Goal: Check status: Check status

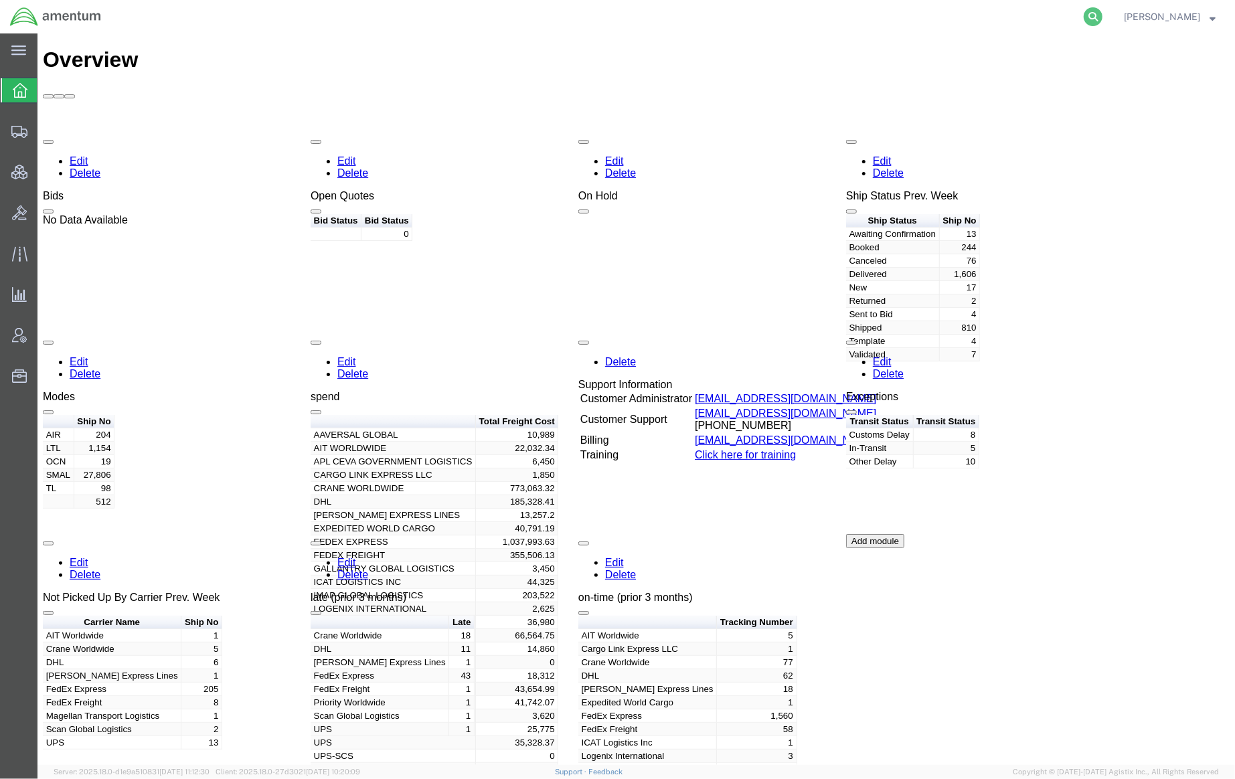
click at [1085, 11] on icon at bounding box center [1092, 16] width 19 height 19
paste input "393033859192"
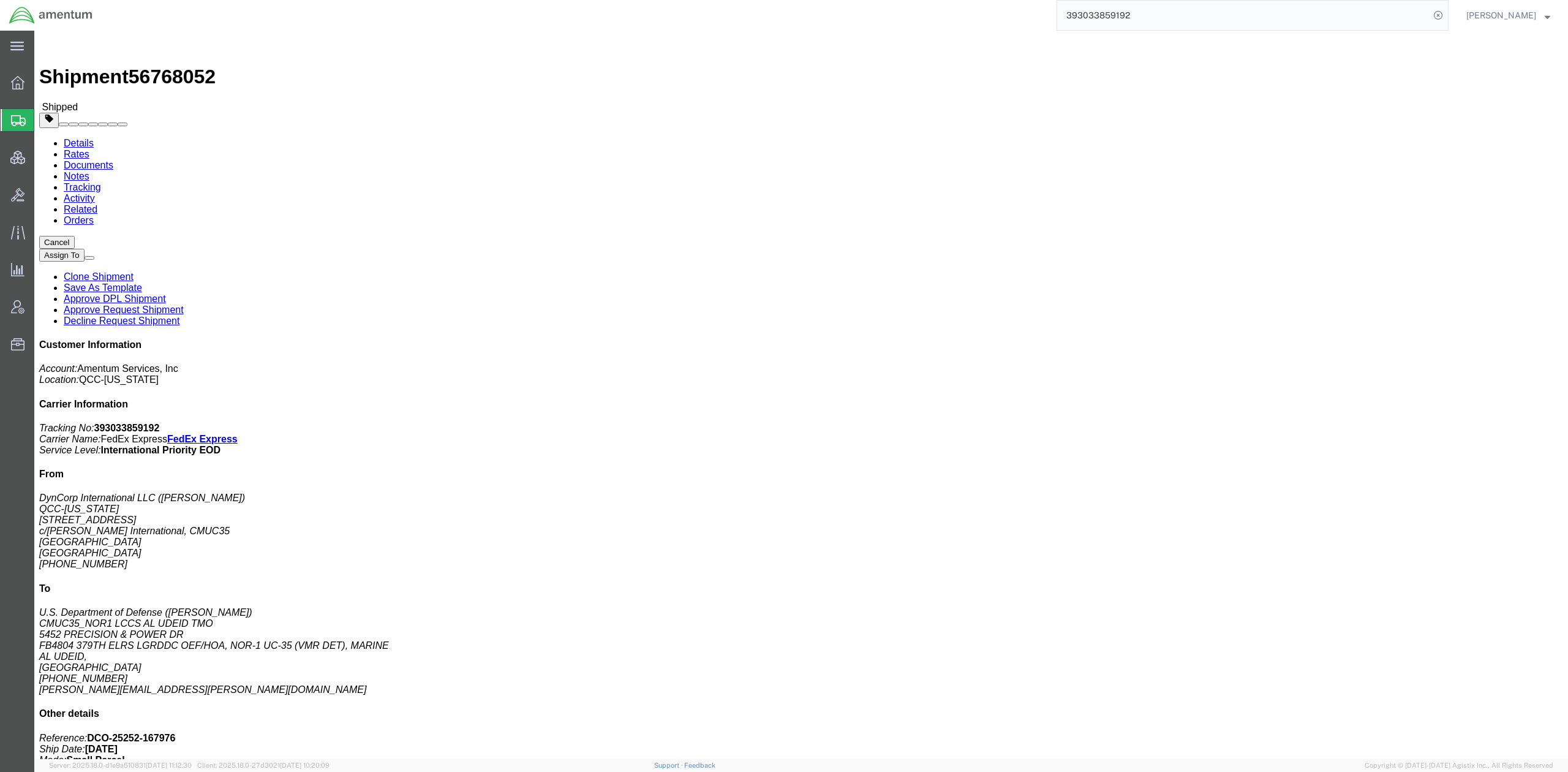
click link "Tracking"
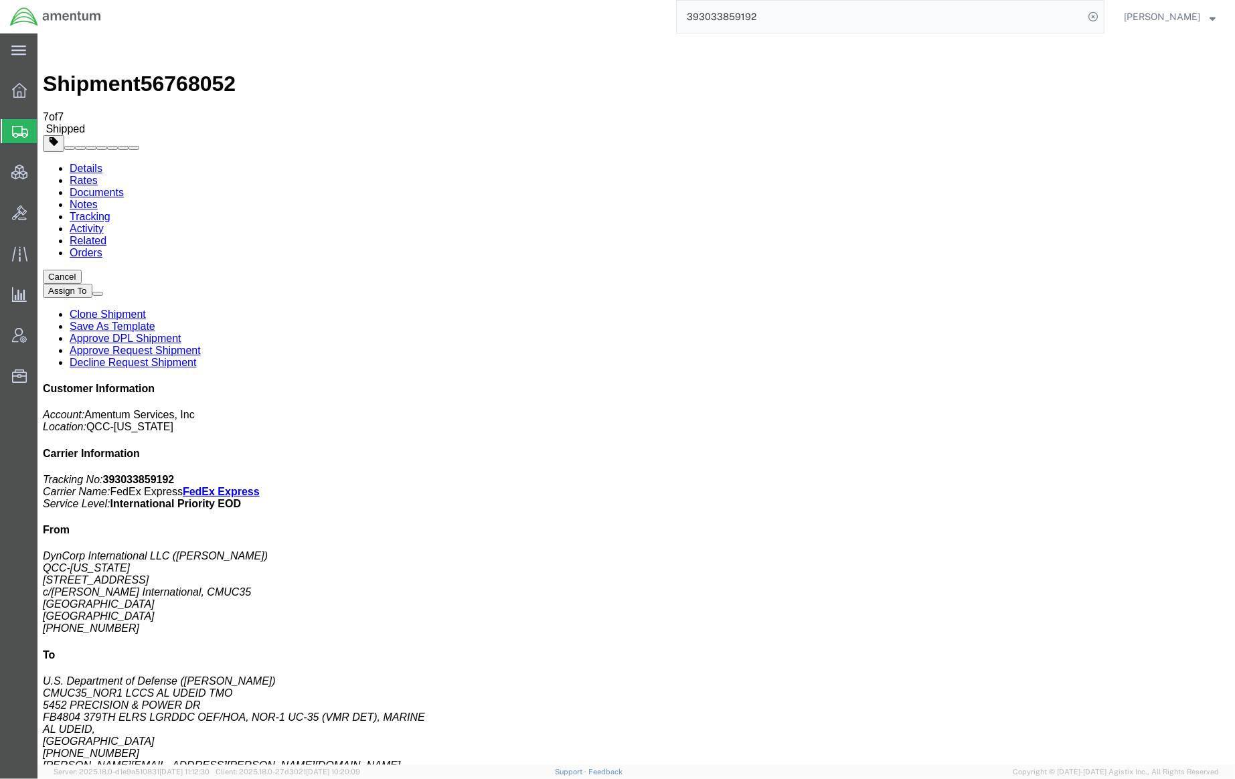
drag, startPoint x: 11, startPoint y: 685, endPoint x: 19, endPoint y: 673, distance: 14.7
click at [11, 685] on div "main_menu Created with Sketch. Collapse Menu Overview Shipments Shipment Manage…" at bounding box center [18, 405] width 37 height 745
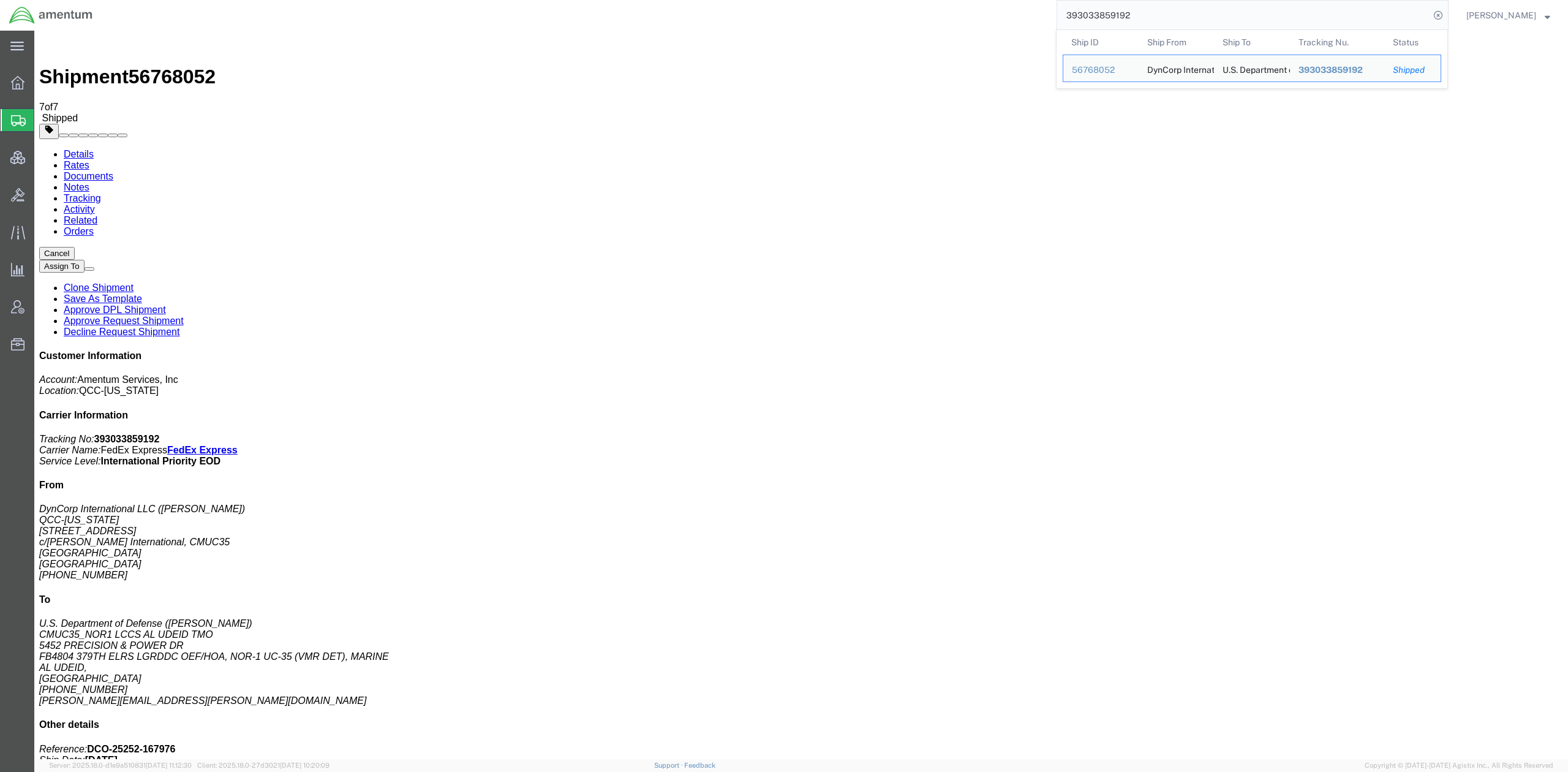
drag, startPoint x: 1217, startPoint y: 23, endPoint x: 528, endPoint y: -71, distance: 695.4
click at [528, 0] on html "main_menu Created with Sketch. Collapse Menu Overview Shipments Shipment Manage…" at bounding box center [784, 386] width 1568 height 772
paste input "56747876"
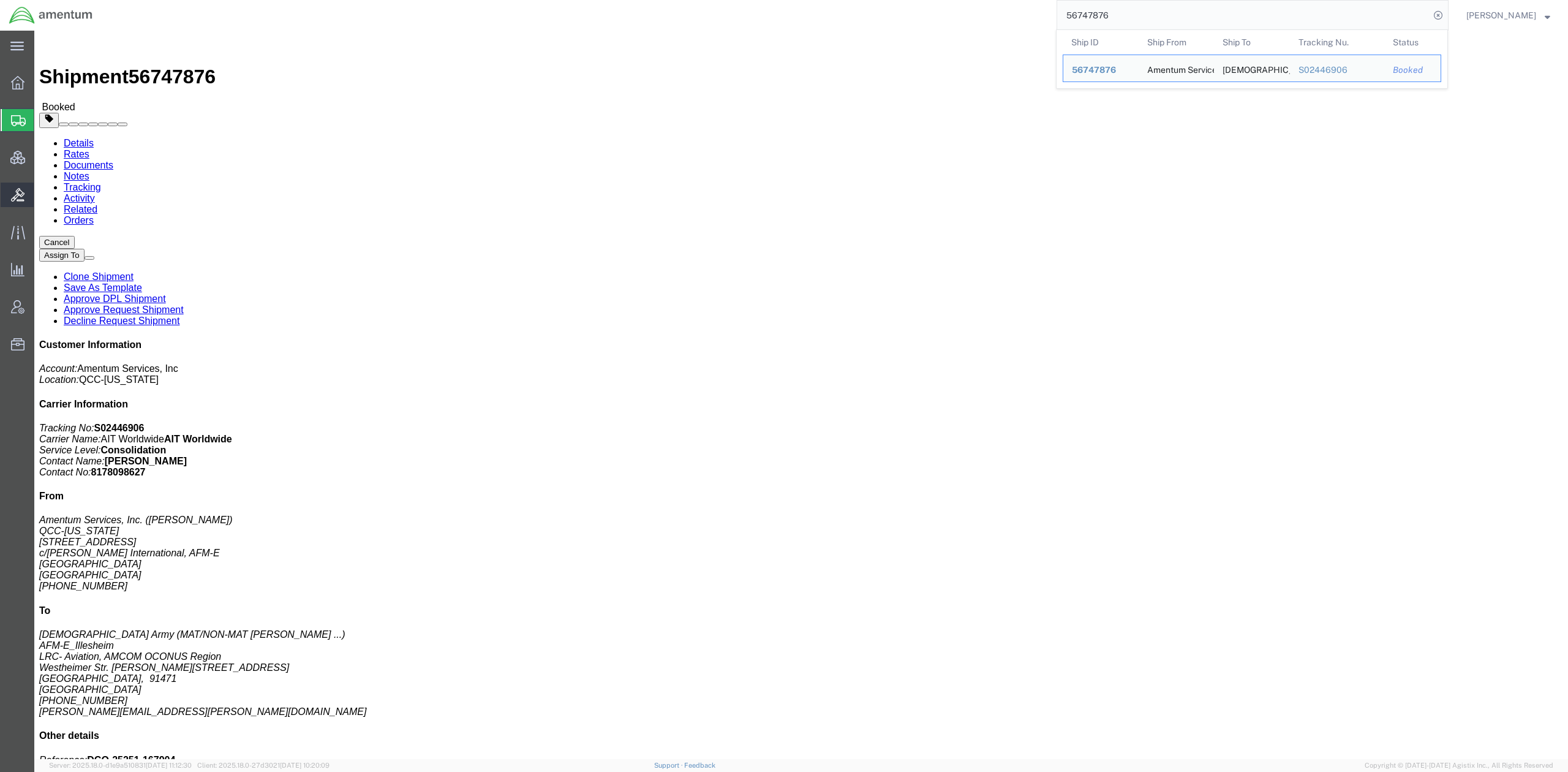
click at [42, 201] on span "Bids" at bounding box center [38, 194] width 8 height 25
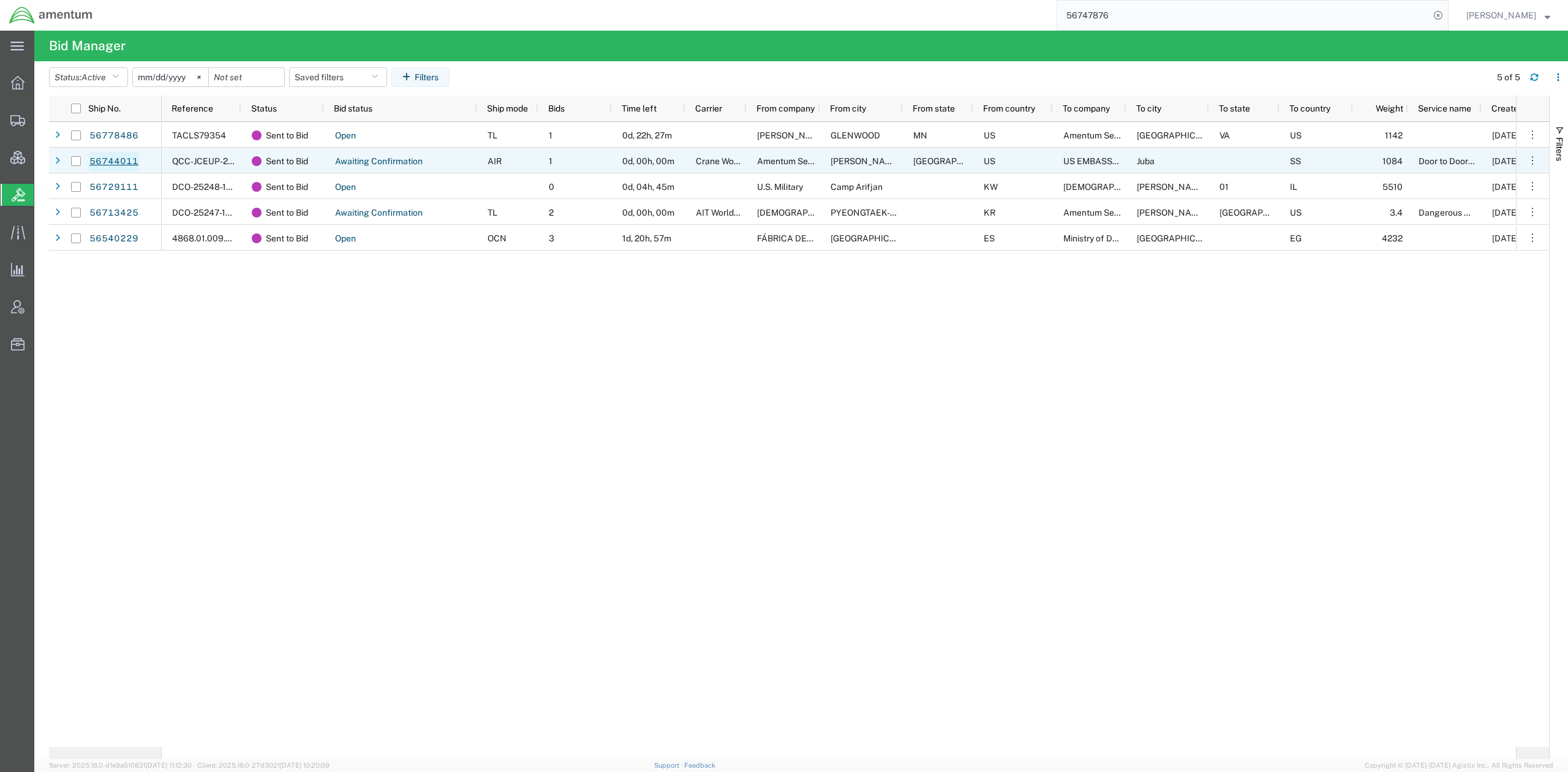
click at [125, 158] on link "56744011" at bounding box center [114, 161] width 50 height 19
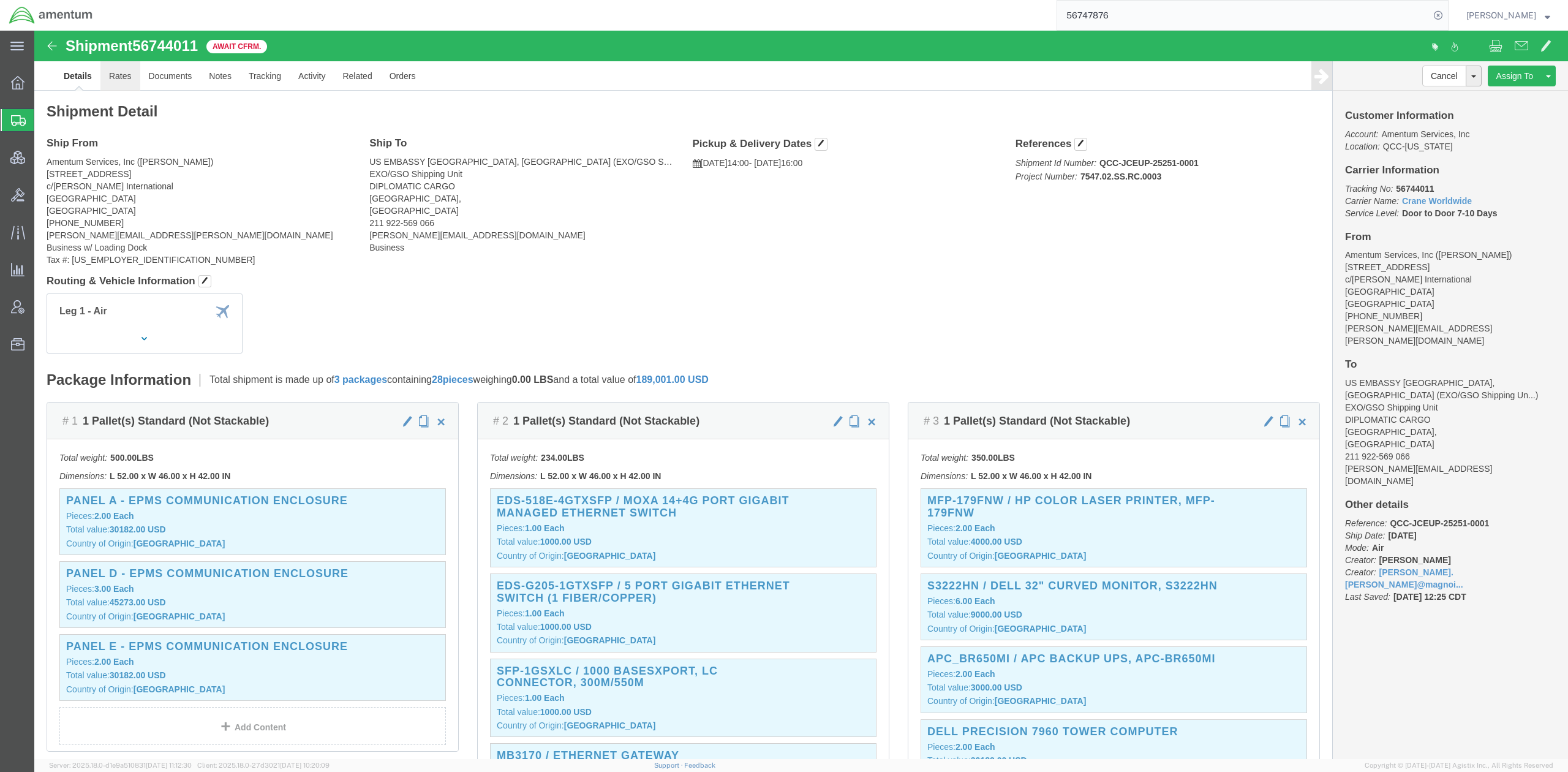
click link "Rates"
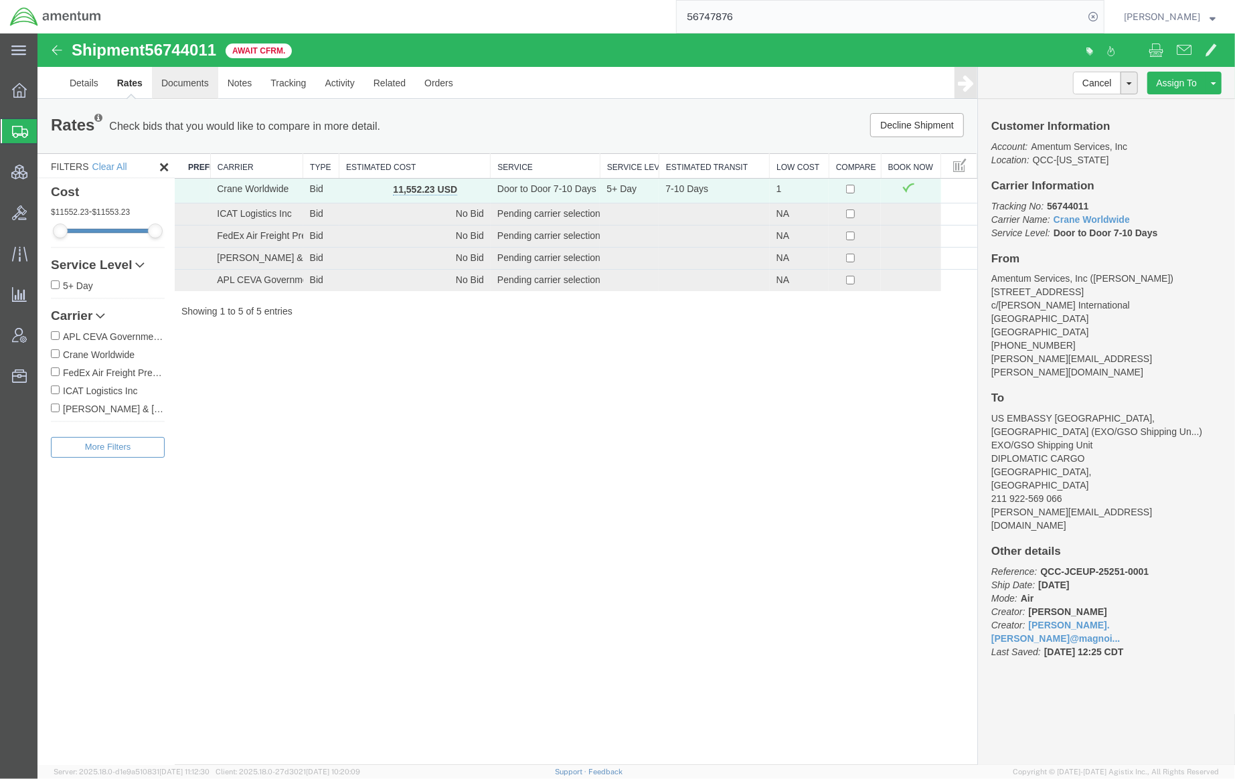
click at [200, 80] on link "Documents" at bounding box center [184, 82] width 66 height 32
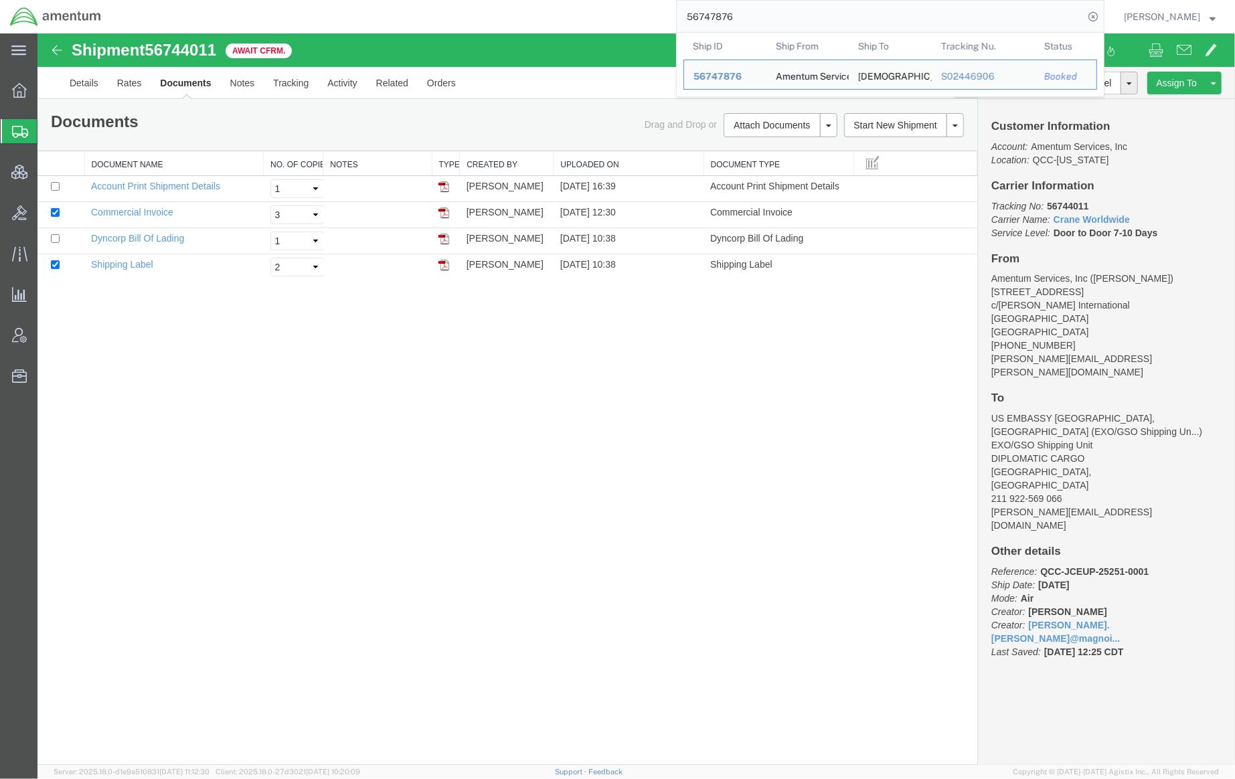
drag, startPoint x: 806, startPoint y: 22, endPoint x: 396, endPoint y: -23, distance: 412.7
click at [396, 0] on html "main_menu Created with Sketch. Collapse Menu Overview Shipments Shipment Manage…" at bounding box center [617, 389] width 1235 height 779
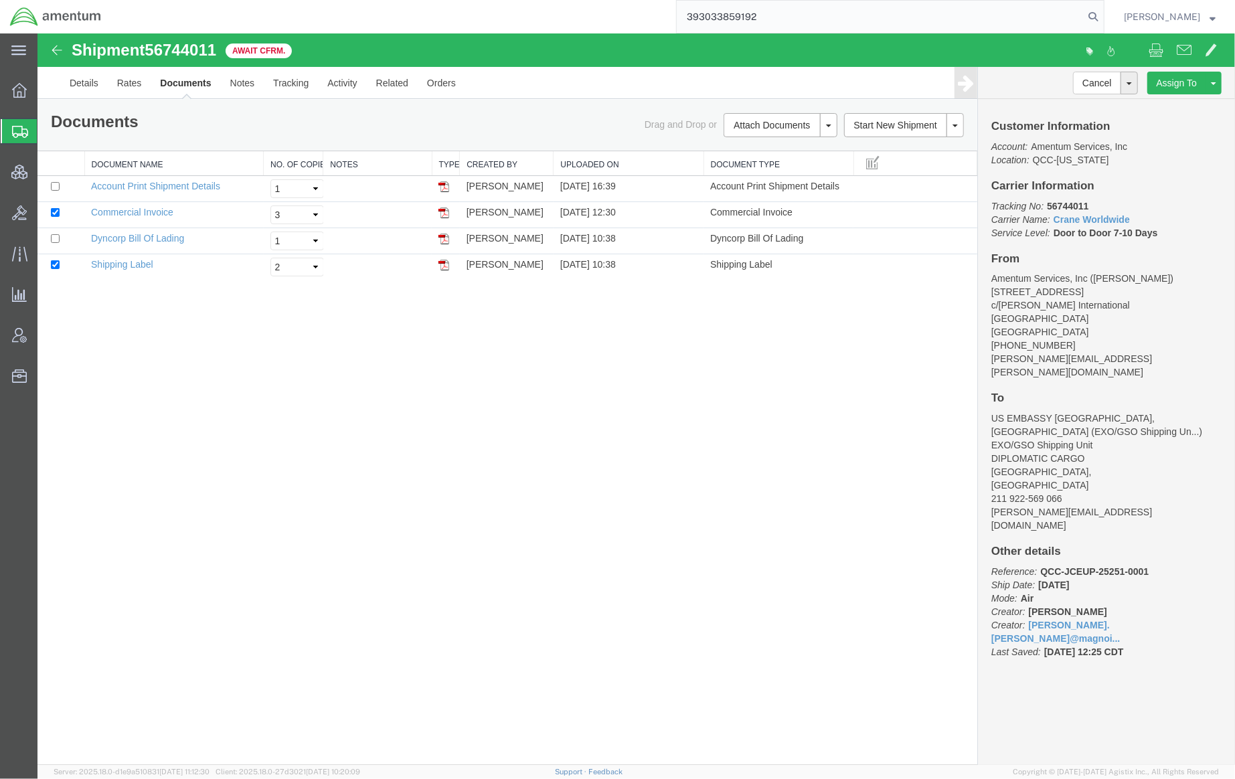
type input "393033859192"
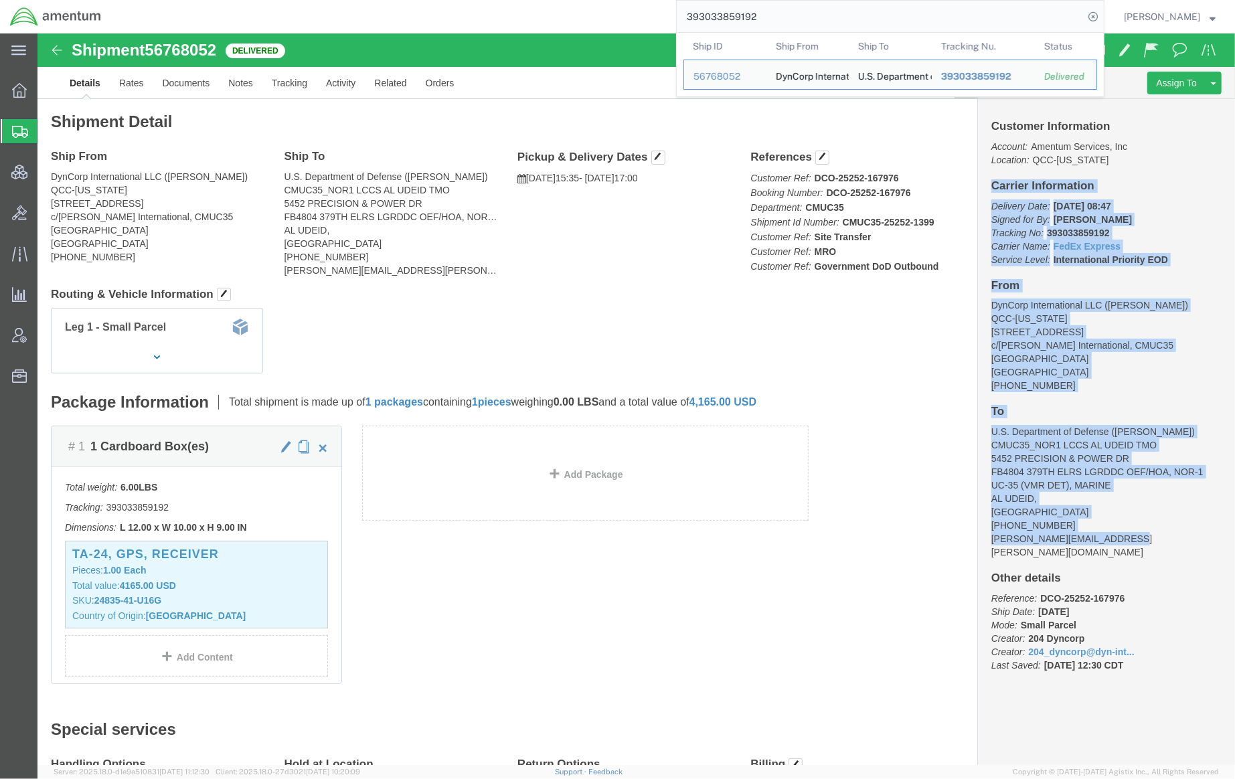
drag, startPoint x: 948, startPoint y: 154, endPoint x: 1088, endPoint y: 503, distance: 376.3
click div "Customer Information Account: Amentum Services, Inc Location: QCC-[US_STATE] Ca…"
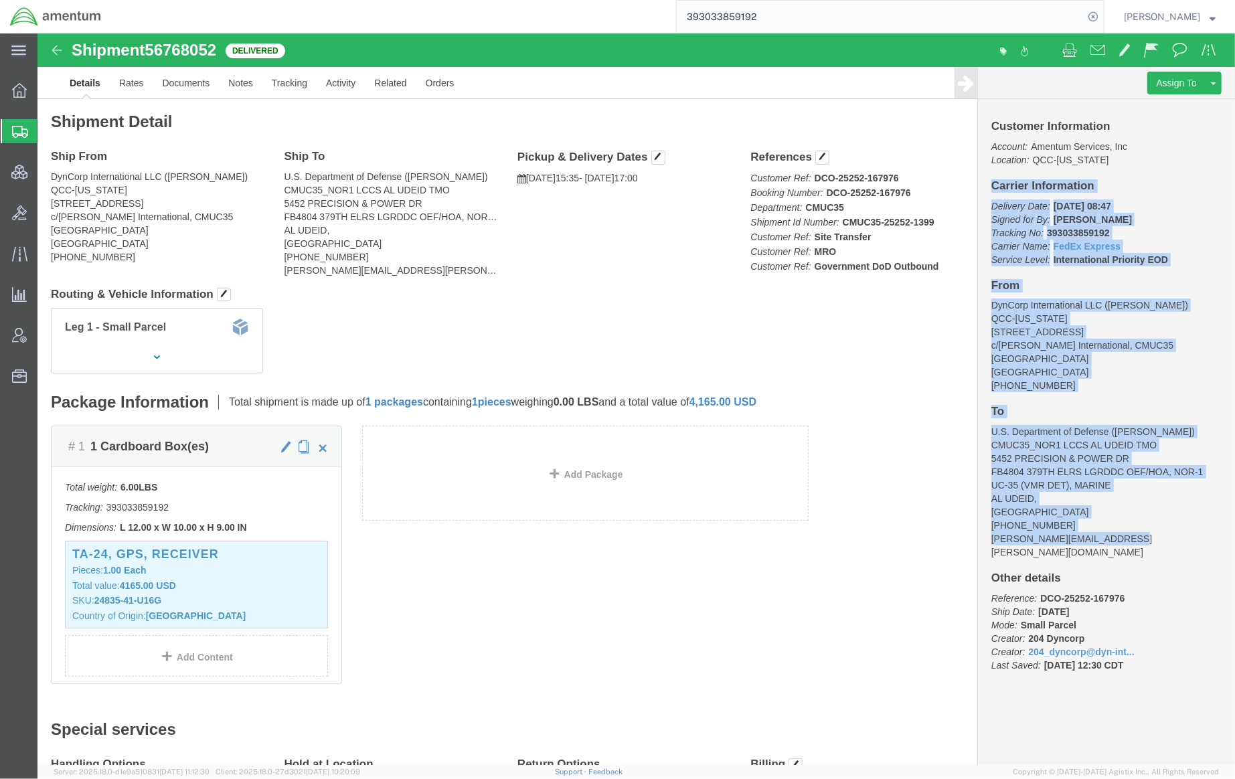
copy div "Carrier Information Delivery Date: [DATE] 08:47 Signed for By: [PERSON_NAME] Tr…"
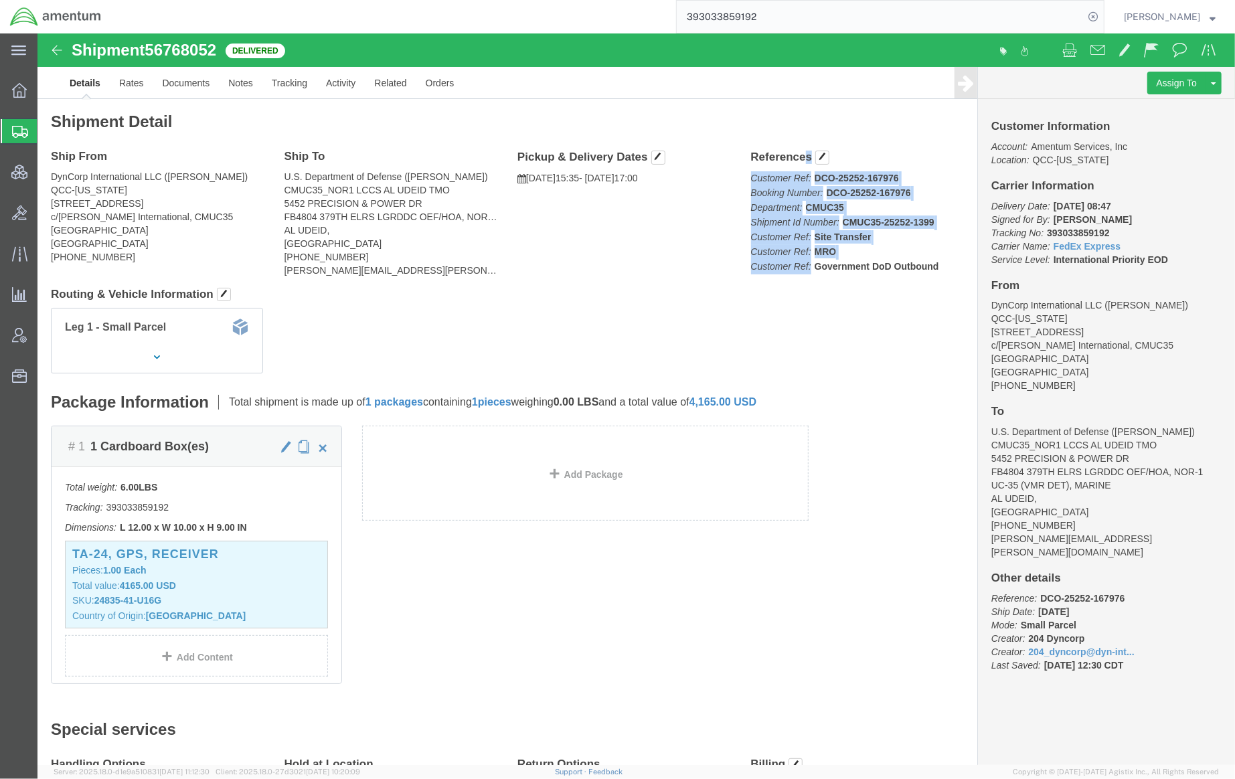
drag, startPoint x: 707, startPoint y: 124, endPoint x: 875, endPoint y: 245, distance: 206.7
click div "References Customer Ref: DCO-25252-167976 Booking Number: DCO-25252-167976 Depa…"
copy div "References Customer Ref: DCO-25252-167976 Booking Number: DCO-25252-167976 Depa…"
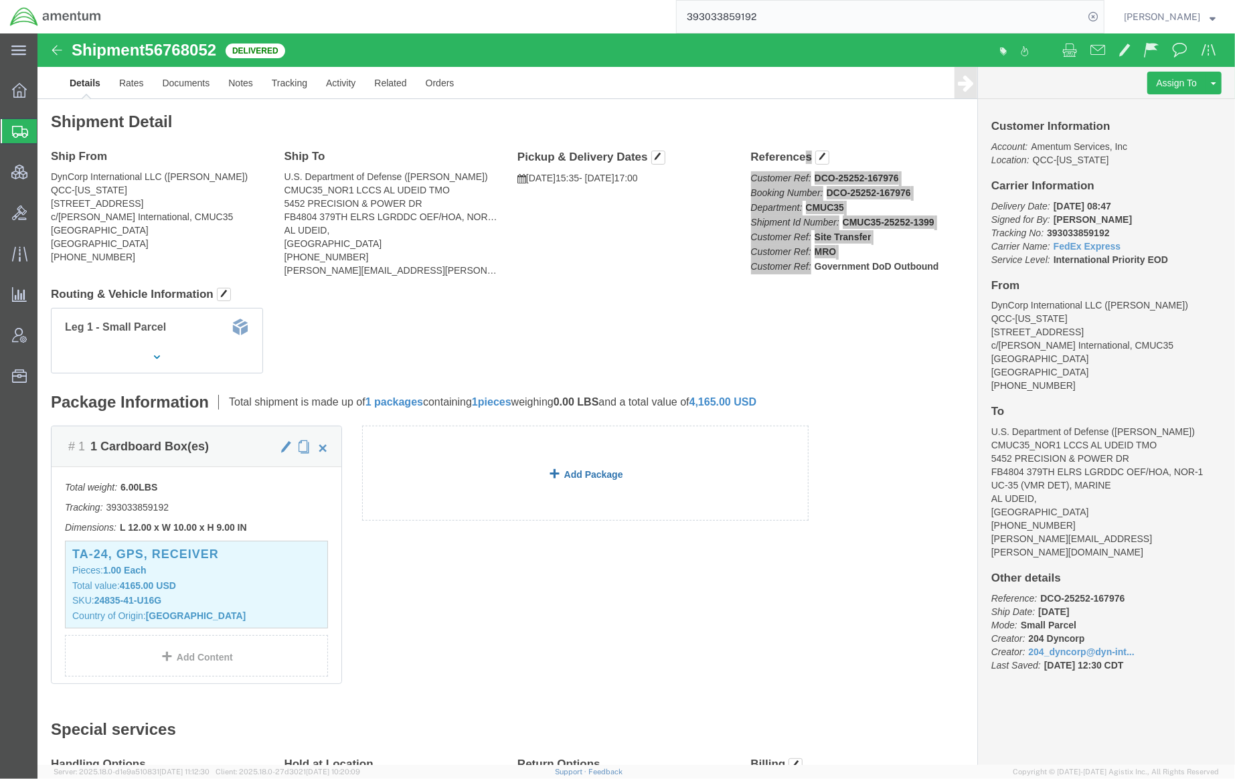
scroll to position [118, 0]
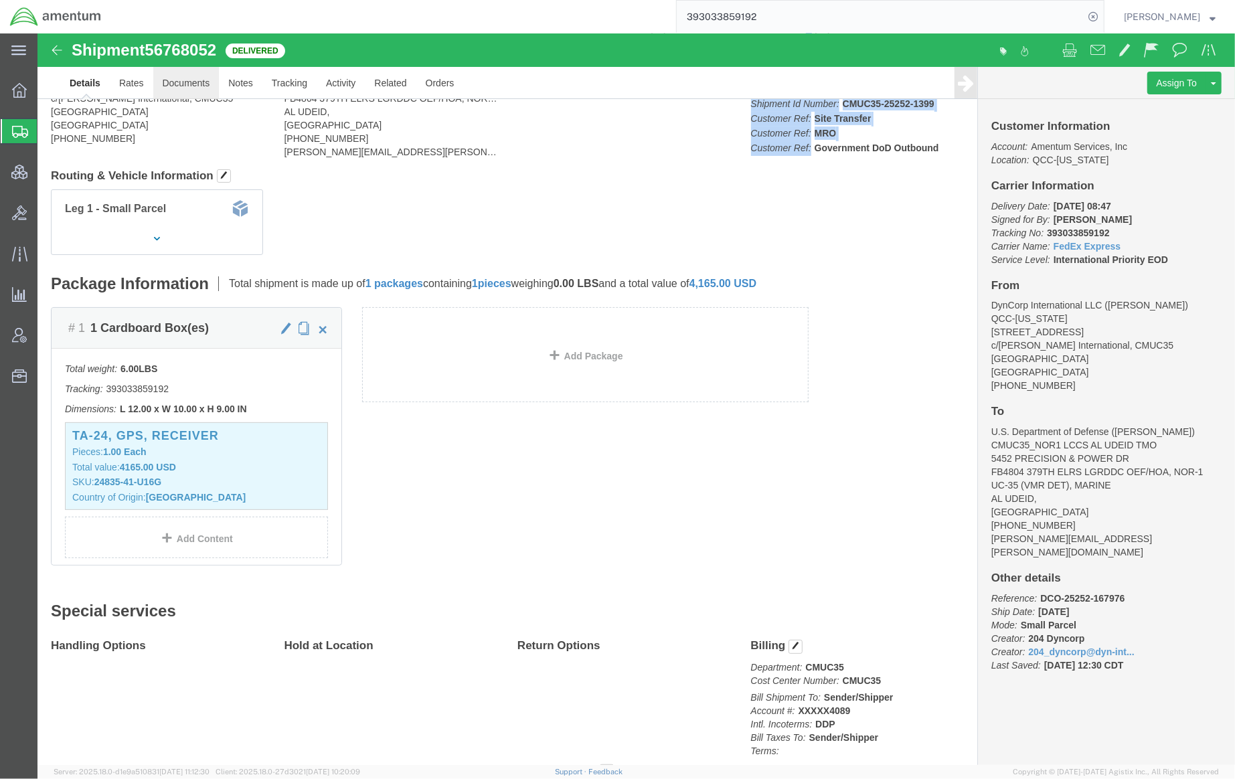
click link "Documents"
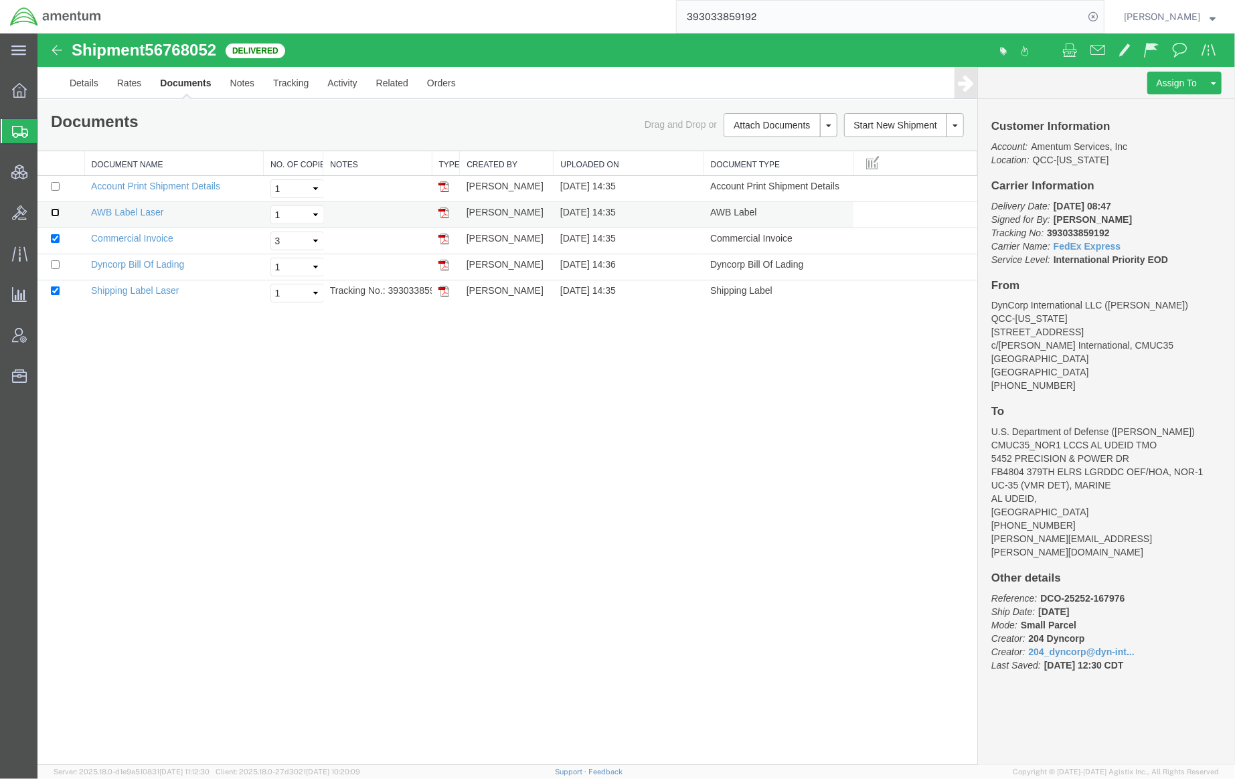
click at [56, 215] on input "checkbox" at bounding box center [54, 211] width 9 height 9
checkbox input "true"
click at [54, 241] on input "checkbox" at bounding box center [54, 238] width 9 height 9
checkbox input "false"
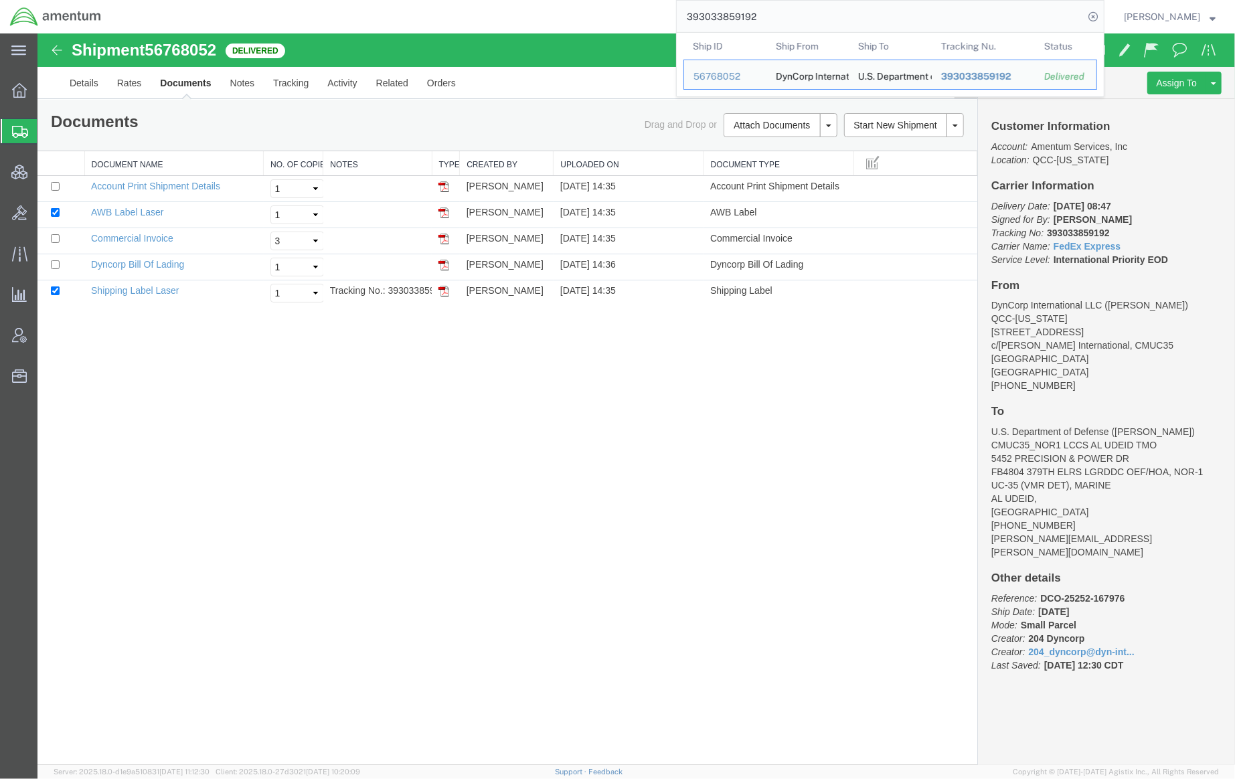
drag, startPoint x: 774, startPoint y: 19, endPoint x: 579, endPoint y: 19, distance: 194.7
click at [579, 19] on div "393033859192 Ship ID Ship From Ship To Tracking Nu. Status Ship ID 56768052 Shi…" at bounding box center [607, 16] width 993 height 33
click at [602, 369] on div "Shipment 56768052 5 of 5 Delivered Details Rates Documents Notes Tracking Activ…" at bounding box center [635, 398] width 1197 height 731
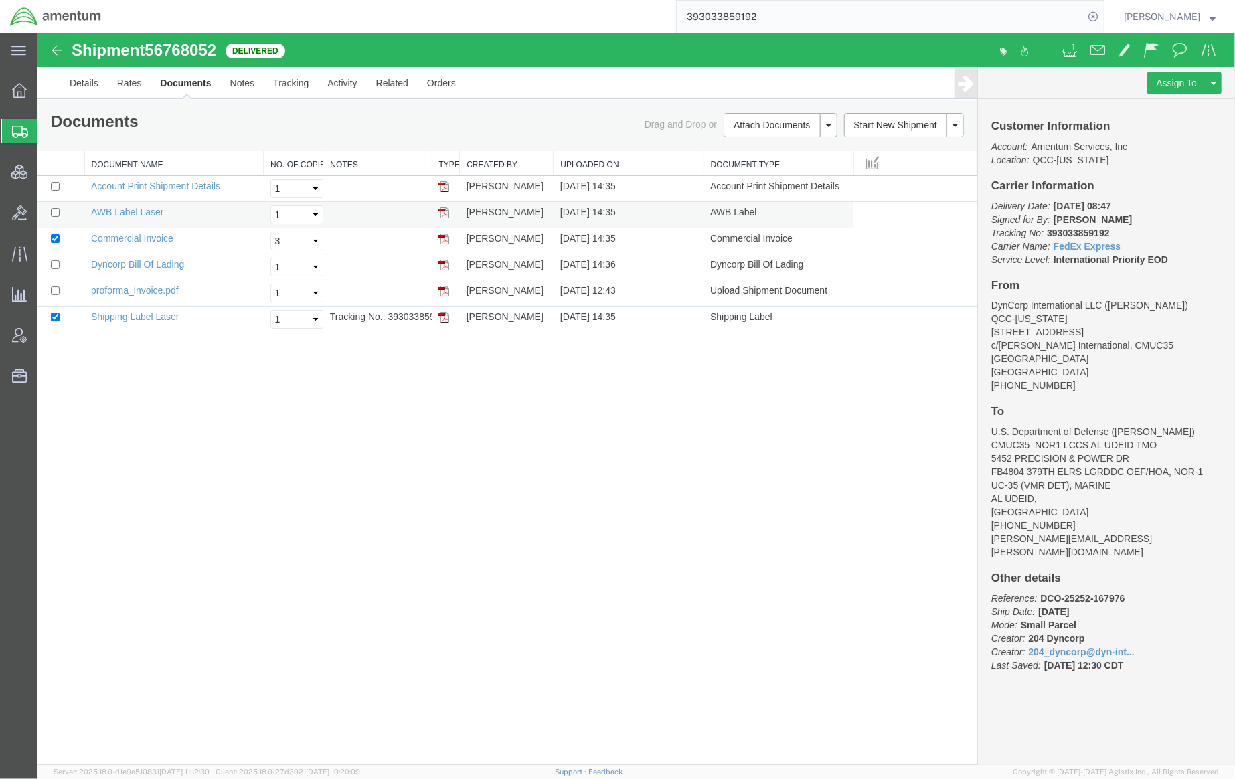
click at [60, 214] on td at bounding box center [60, 214] width 47 height 26
click at [54, 215] on input "checkbox" at bounding box center [54, 211] width 9 height 9
checkbox input "true"
drag, startPoint x: 1114, startPoint y: 232, endPoint x: 1044, endPoint y: 236, distance: 70.3
click at [1044, 236] on p "Delivery Date: [DATE] 08:47 Signed for By: [PERSON_NAME] Tracking No: 393033859…" at bounding box center [1105, 232] width 230 height 67
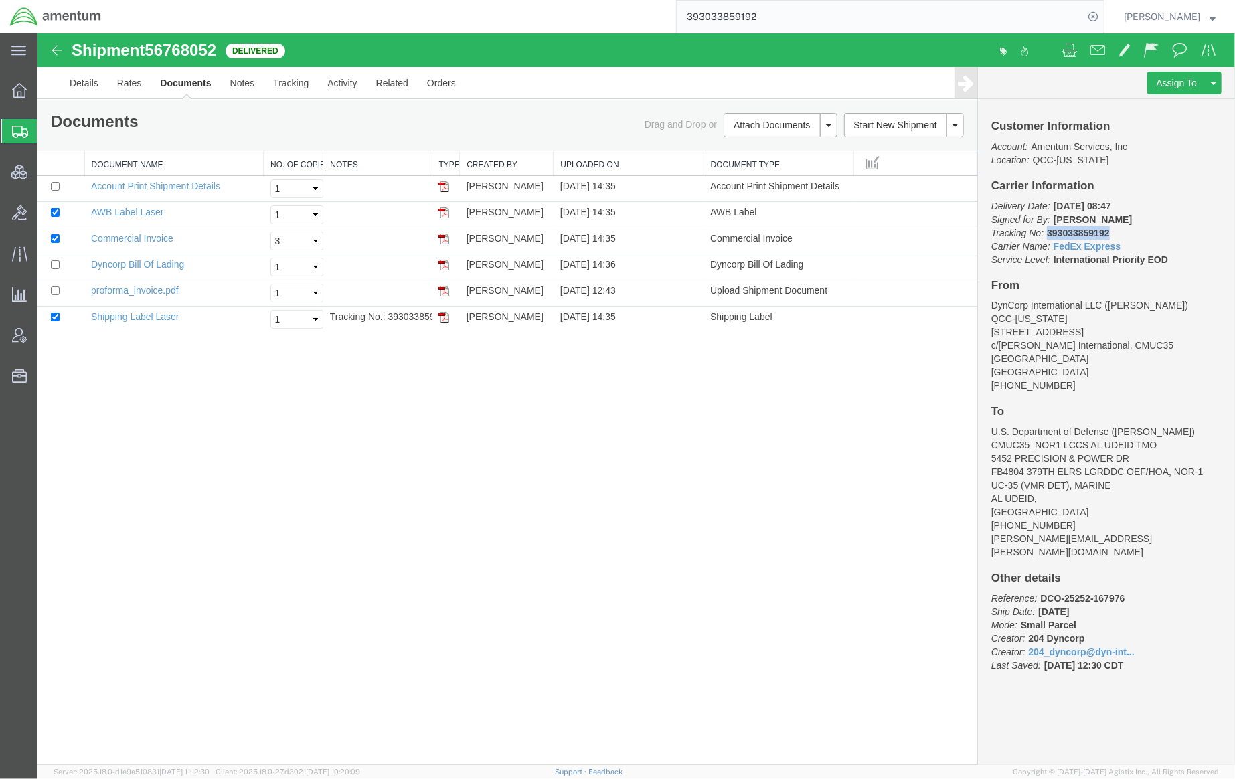
copy b "393033859192"
click at [768, 147] on link "Print Documents" at bounding box center [777, 147] width 116 height 20
click at [78, 84] on link "Details" at bounding box center [84, 82] width 48 height 32
